Goal: Navigation & Orientation: Find specific page/section

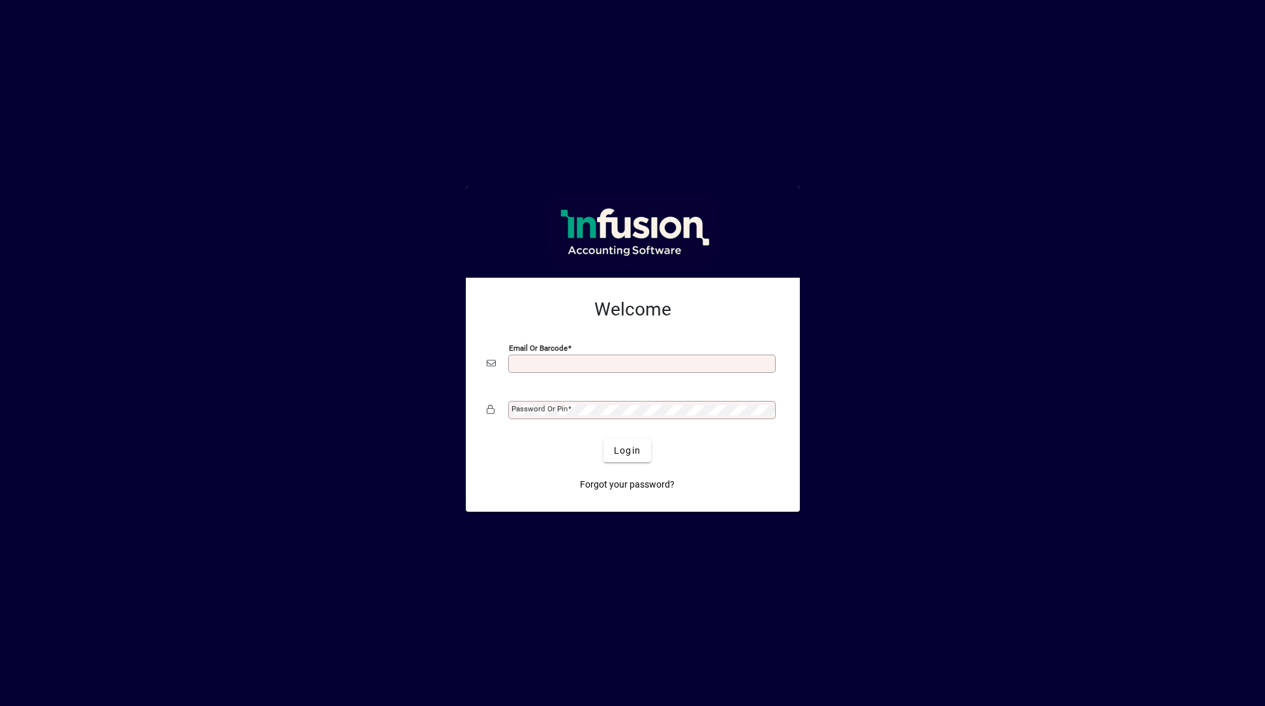
click at [573, 363] on input "Email or Barcode" at bounding box center [642, 364] width 263 height 10
type input "**********"
click at [620, 451] on span "Login" at bounding box center [627, 451] width 27 height 14
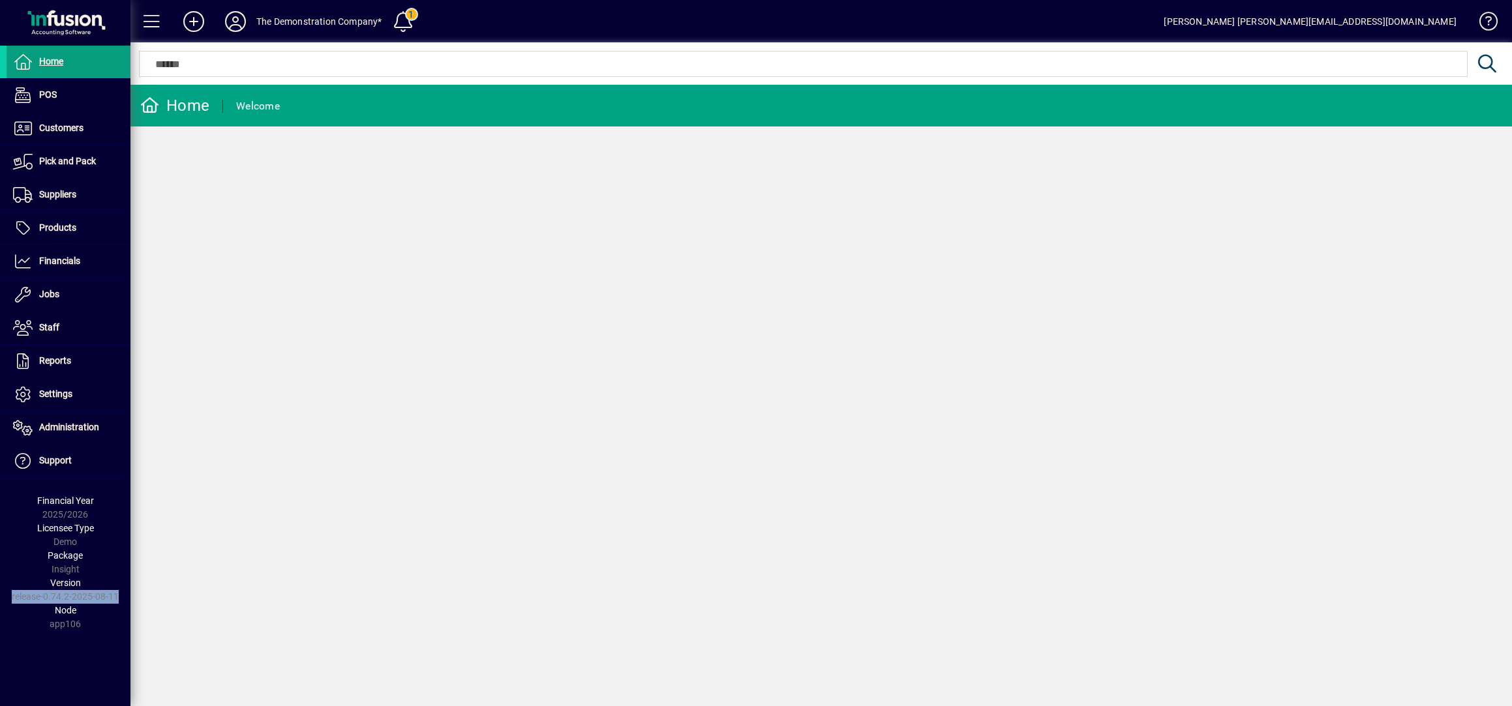
drag, startPoint x: 117, startPoint y: 595, endPoint x: 14, endPoint y: 594, distance: 103.7
click at [14, 594] on div "Version release-0.74.2-2025-08-11" at bounding box center [65, 590] width 130 height 27
copy div "release-0.74.2-2025-08-11"
